Goal: Task Accomplishment & Management: Manage account settings

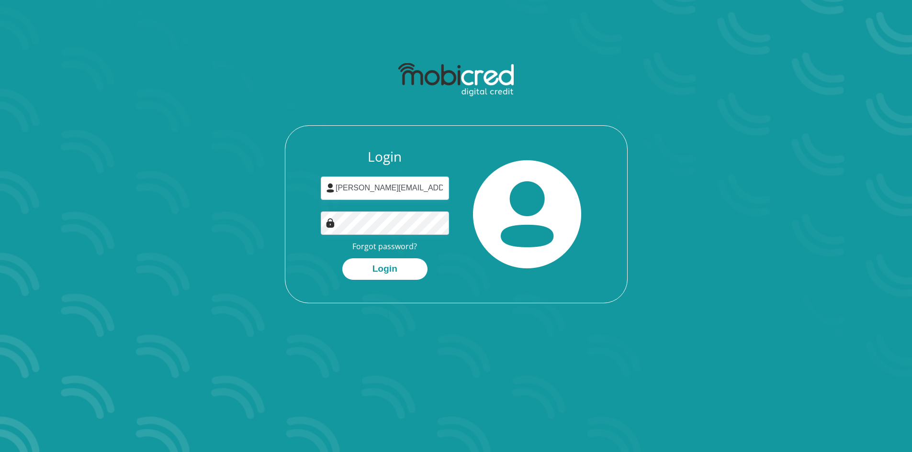
type input "moses.potsane@gmail.com"
click at [374, 266] on button "Login" at bounding box center [384, 269] width 85 height 22
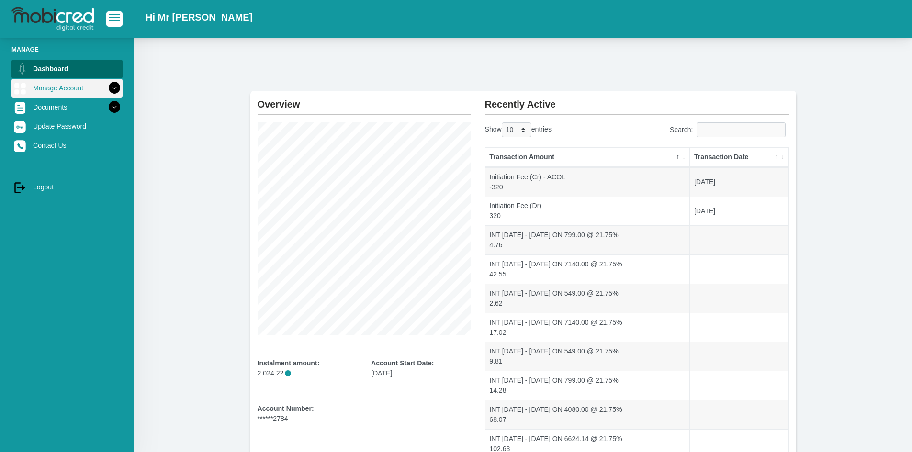
click at [116, 87] on icon at bounding box center [114, 88] width 16 height 16
